Goal: Information Seeking & Learning: Learn about a topic

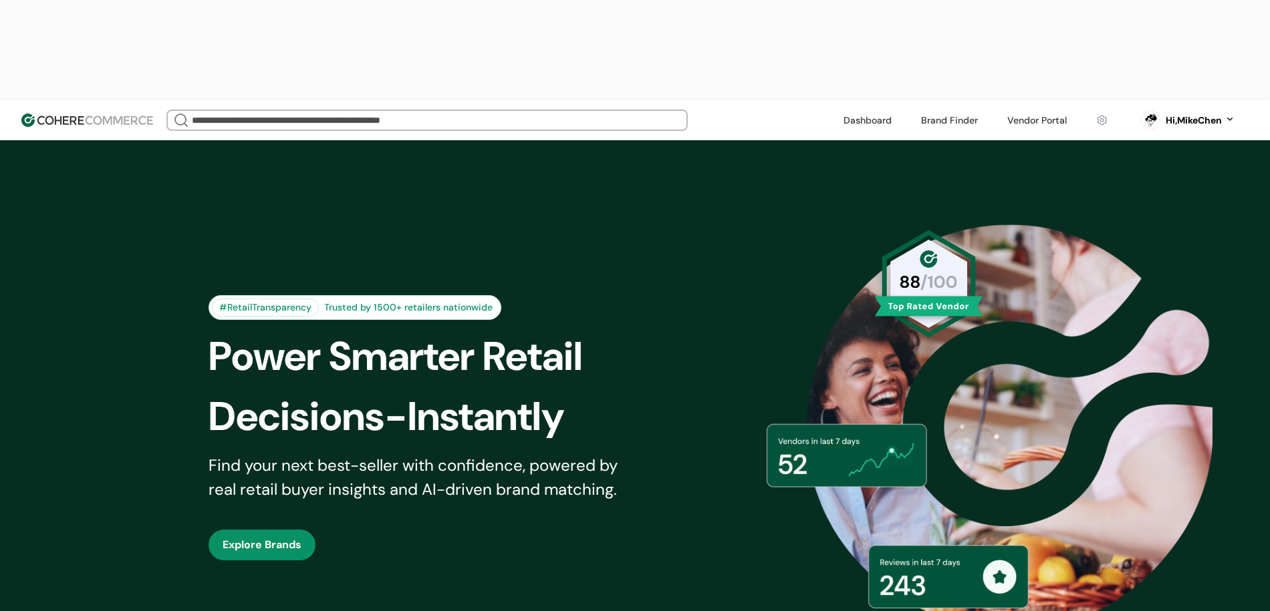
click at [1028, 110] on link at bounding box center [1037, 120] width 76 height 20
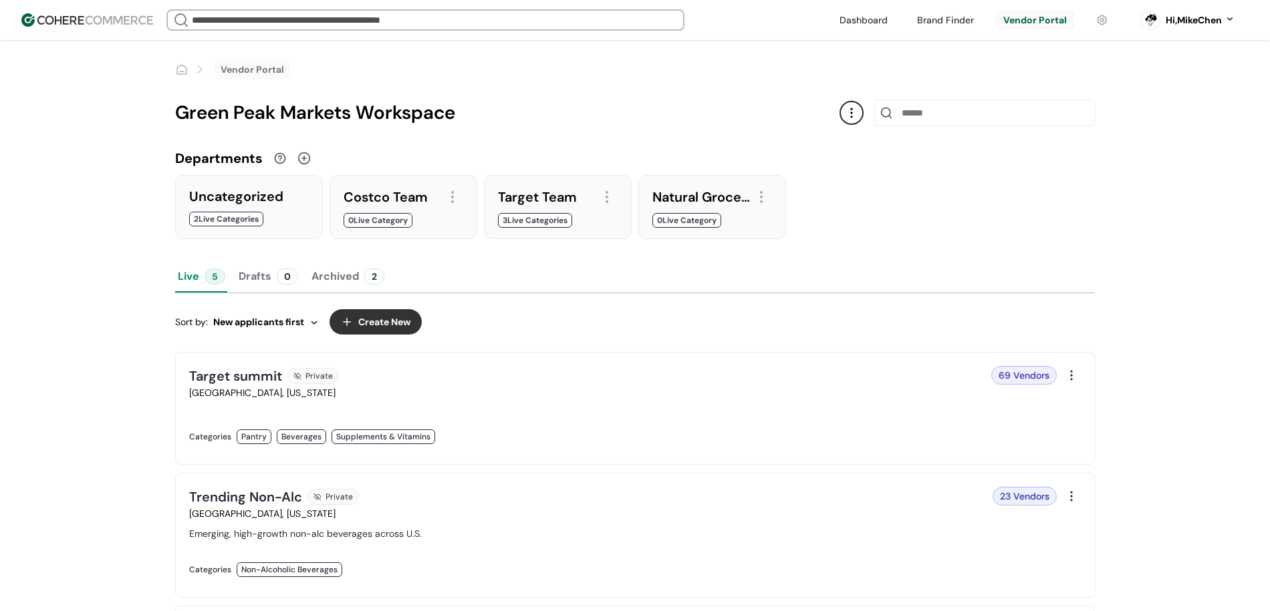
click at [861, 118] on div "Green Peak Markets Workspace" at bounding box center [519, 113] width 688 height 28
click at [837, 117] on div "Green Peak Markets Workspace" at bounding box center [507, 113] width 664 height 28
click at [920, 23] on link at bounding box center [945, 20] width 73 height 20
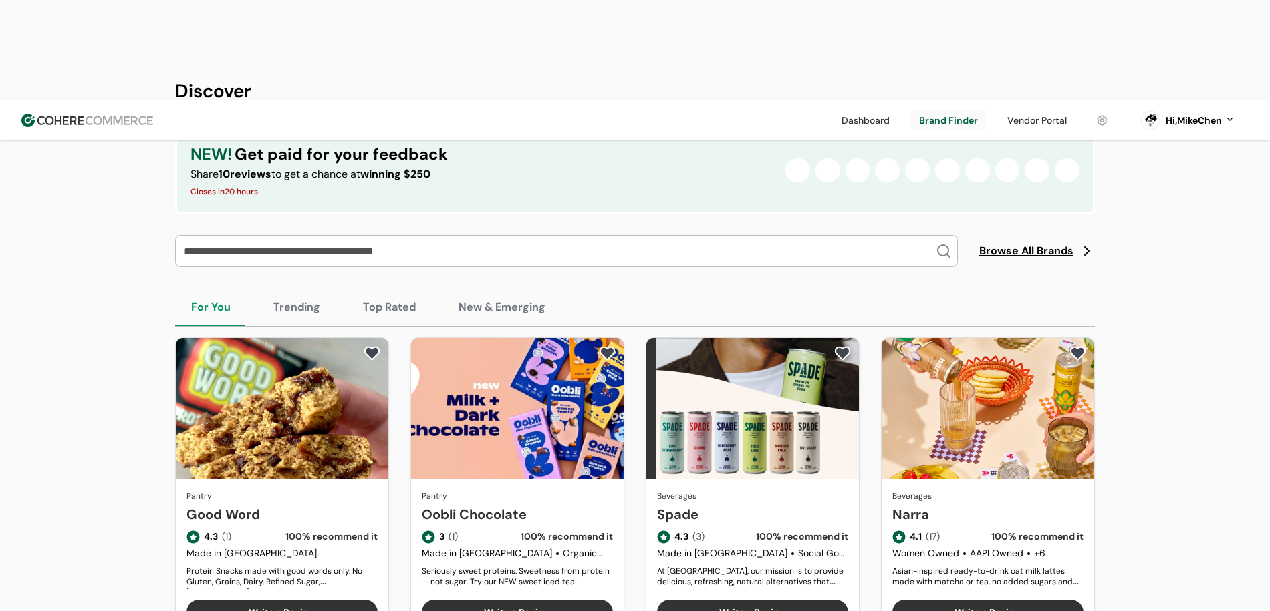
scroll to position [160, 0]
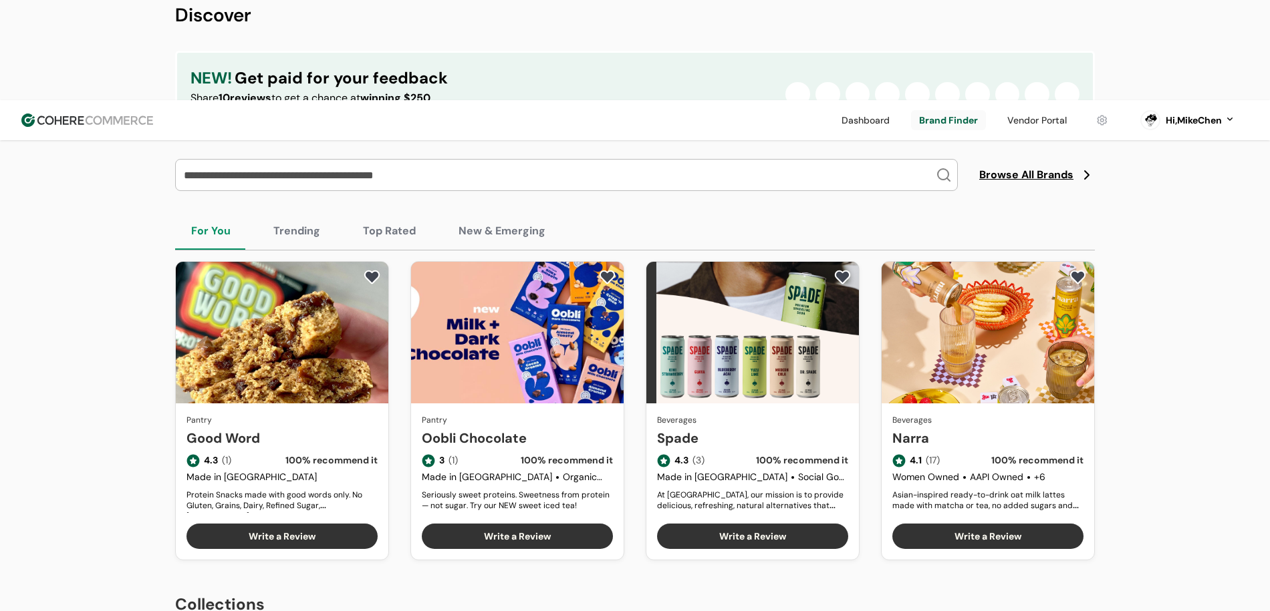
click at [254, 212] on div "For You Trending Top Rated New & Emerging" at bounding box center [634, 231] width 919 height 38
click at [271, 212] on button "Trending" at bounding box center [296, 230] width 79 height 37
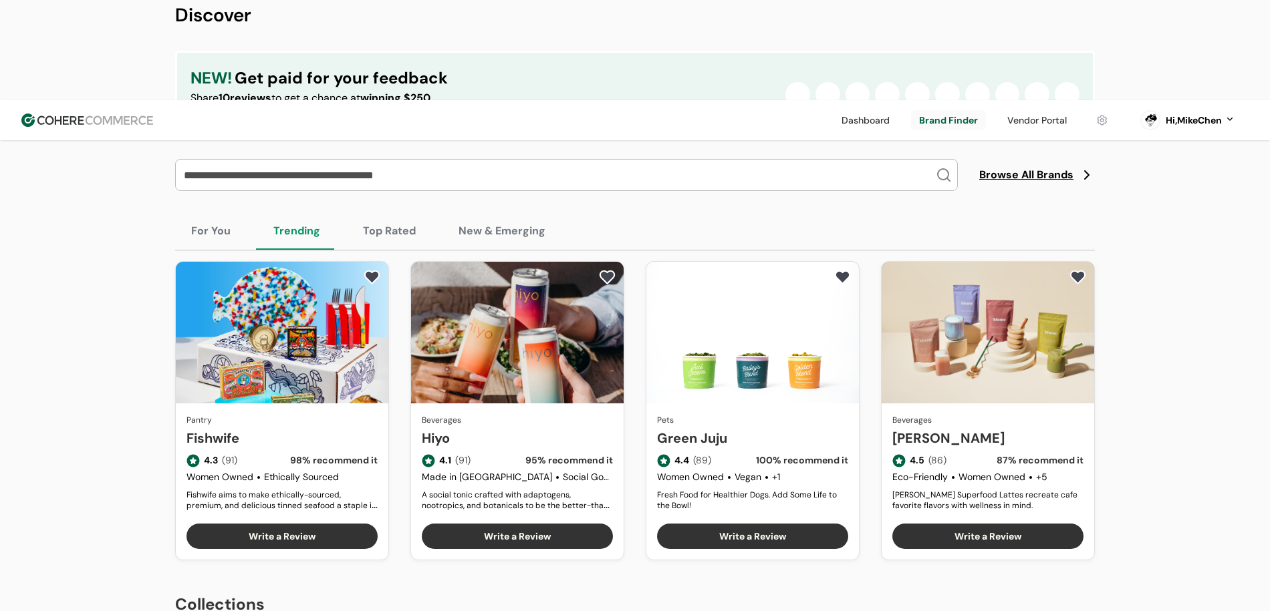
click at [267, 428] on link "Fishwife" at bounding box center [281, 438] width 191 height 20
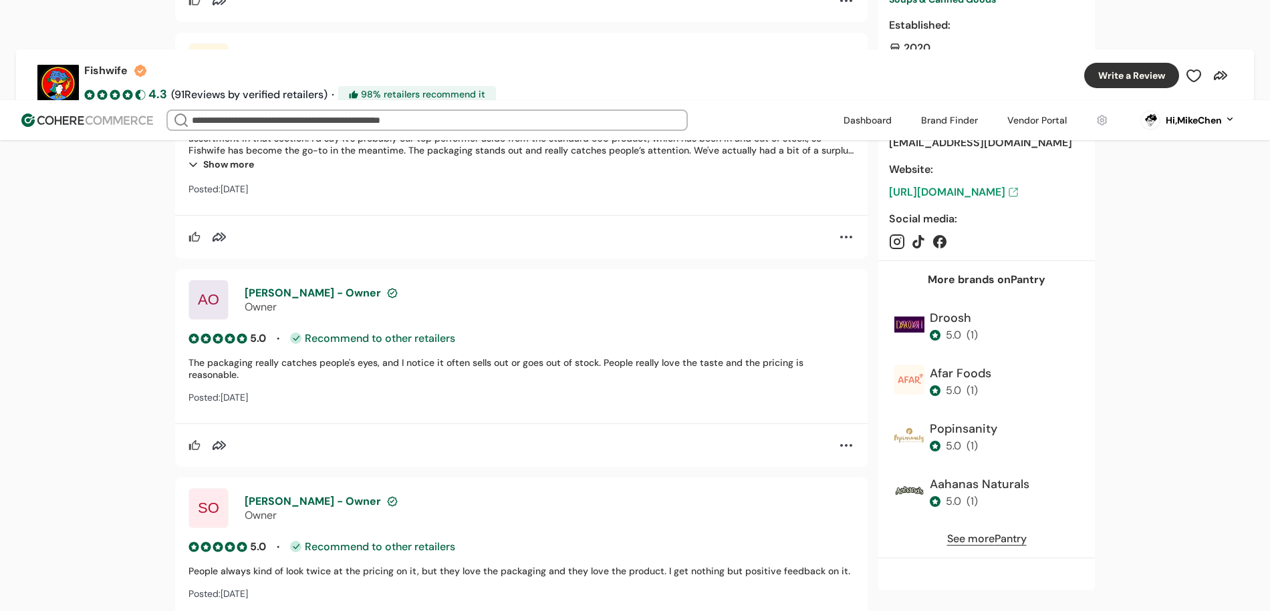
scroll to position [4727, 0]
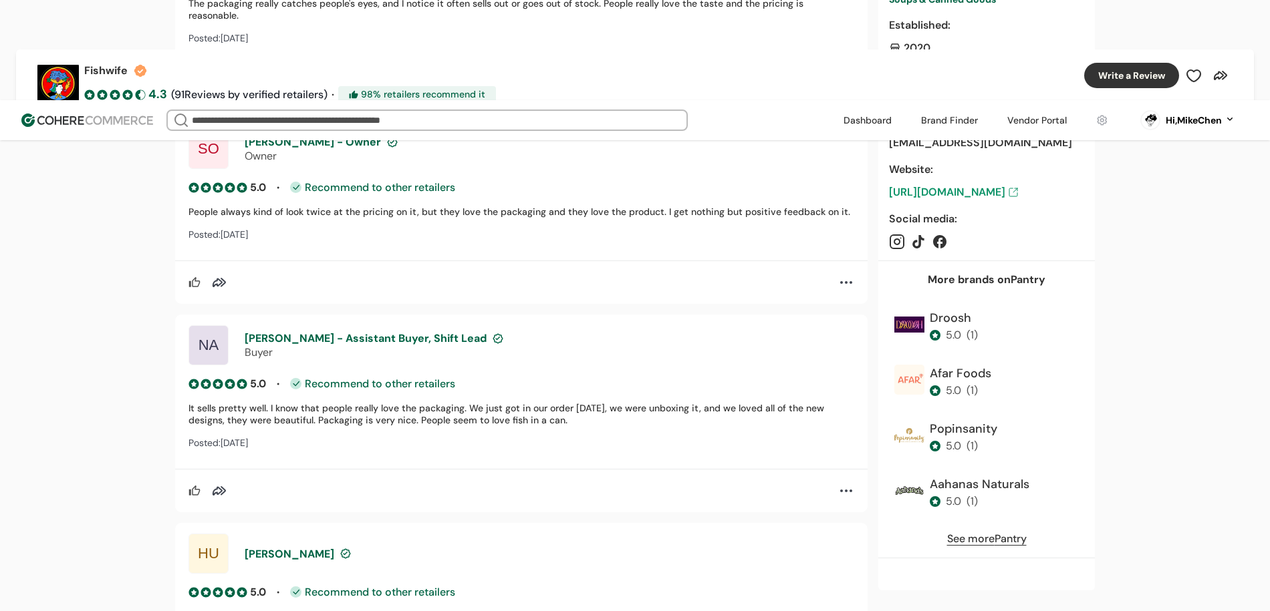
click at [45, 114] on img at bounding box center [87, 120] width 132 height 13
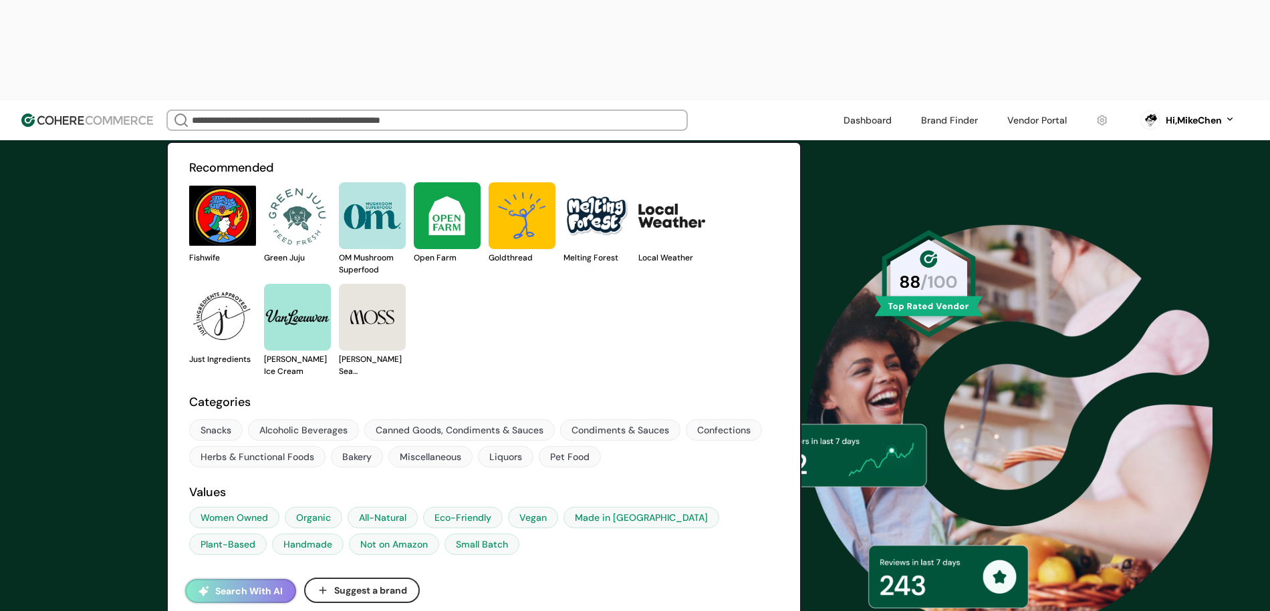
click at [189, 264] on link at bounding box center [189, 264] width 0 height 0
